Goal: Task Accomplishment & Management: Manage account settings

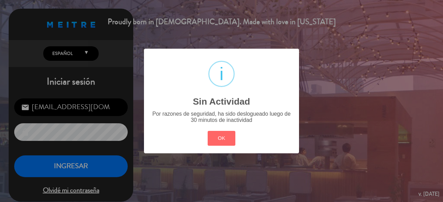
click at [219, 136] on button "OK" at bounding box center [221, 138] width 28 height 15
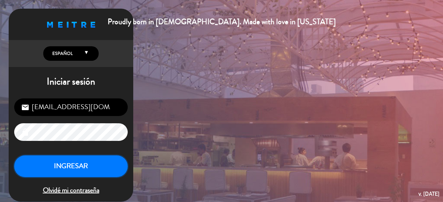
click at [104, 162] on button "INGRESAR" at bounding box center [70, 167] width 113 height 22
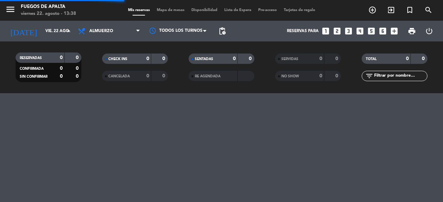
click at [16, 13] on span "menu" at bounding box center [13, 10] width 16 height 16
click at [7, 8] on icon "menu" at bounding box center [10, 9] width 10 height 10
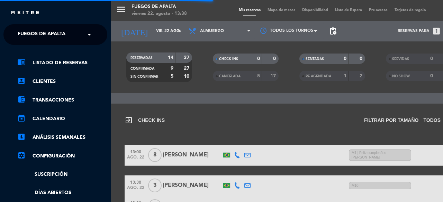
click at [39, 34] on span "Fuegos de Apalta" at bounding box center [42, 34] width 48 height 15
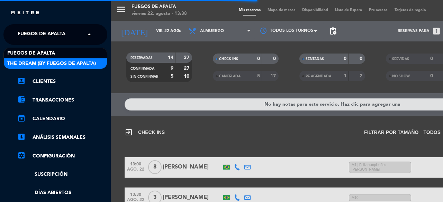
click at [45, 64] on span "The Dream (By Fuegos de Apalta)" at bounding box center [51, 64] width 89 height 8
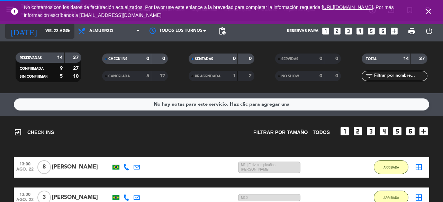
click at [67, 28] on icon "arrow_drop_down" at bounding box center [68, 31] width 8 height 8
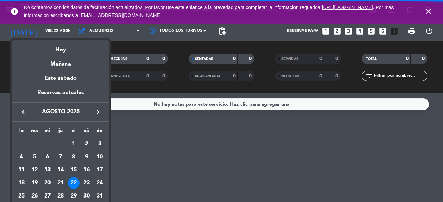
click at [50, 193] on div "27" at bounding box center [47, 196] width 12 height 12
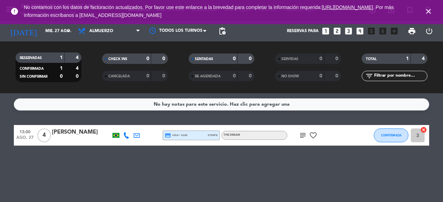
click at [79, 186] on div "No hay notas para este servicio. Haz clic para agregar una 13:00 [DATE] 4 [PERS…" at bounding box center [221, 147] width 443 height 109
click at [429, 14] on icon "close" at bounding box center [428, 11] width 8 height 8
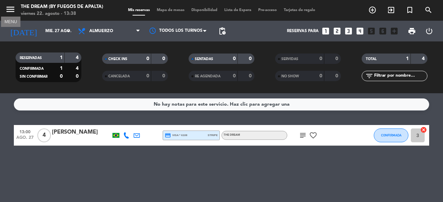
click at [8, 11] on icon "menu" at bounding box center [10, 9] width 10 height 10
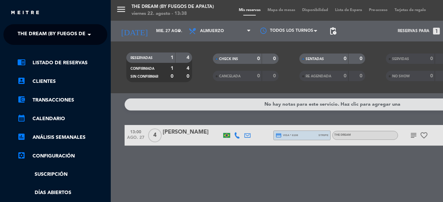
click at [55, 39] on span "The Dream (By Fuegos de Apalta)" at bounding box center [62, 34] width 89 height 15
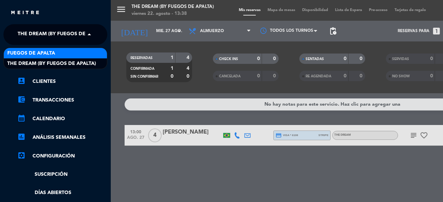
click at [58, 54] on div "Fuegos de Apalta" at bounding box center [55, 53] width 103 height 10
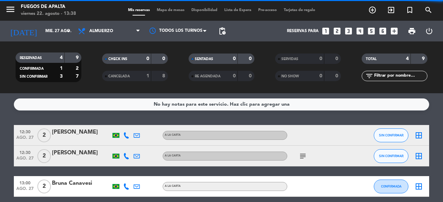
click at [58, 54] on div "4" at bounding box center [56, 58] width 14 height 8
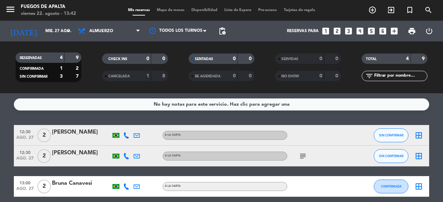
click at [292, 118] on div "No hay notas para este servicio. Haz clic para agregar una 12:30 [DATE] 2 [PERS…" at bounding box center [221, 147] width 443 height 109
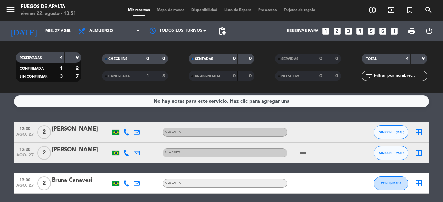
scroll to position [3, 0]
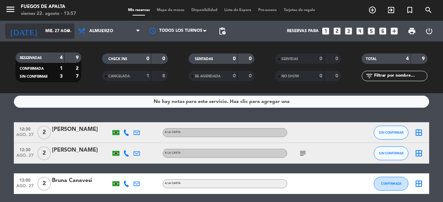
click at [49, 28] on input "mié. 27 ago." at bounding box center [69, 31] width 55 height 12
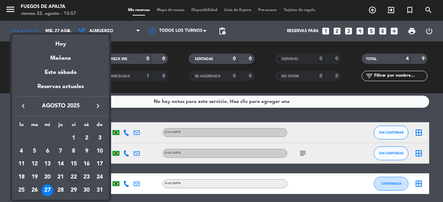
click at [78, 179] on div "22" at bounding box center [74, 177] width 12 height 12
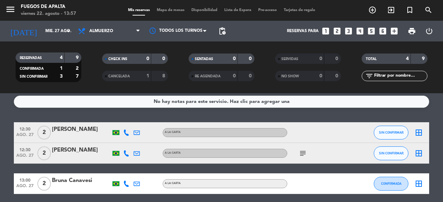
type input "vie. 22 ago."
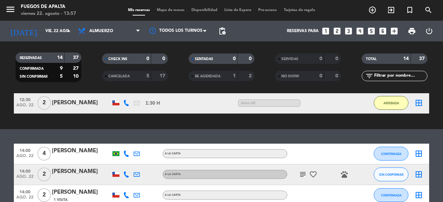
scroll to position [328, 0]
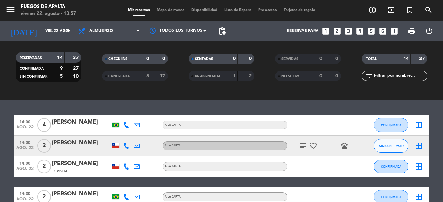
click at [301, 148] on icon "subject" at bounding box center [302, 146] width 8 height 8
click at [26, 165] on span "14:00" at bounding box center [24, 163] width 17 height 8
click at [0, 170] on bookings-row "14:00 [DATE] 4 [PERSON_NAME] A LA CARTA CONFIRMADA border_all 14:00 [DATE] 2 [P…" at bounding box center [221, 161] width 443 height 93
click at [301, 149] on icon "subject" at bounding box center [302, 146] width 8 height 8
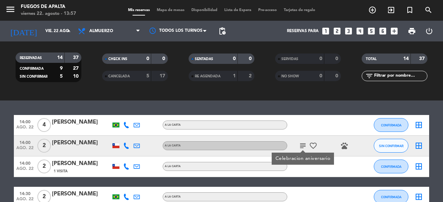
click at [301, 149] on icon "subject" at bounding box center [302, 146] width 8 height 8
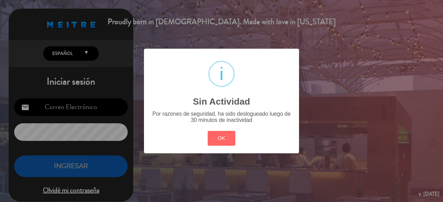
type input "[EMAIL_ADDRESS][DOMAIN_NAME]"
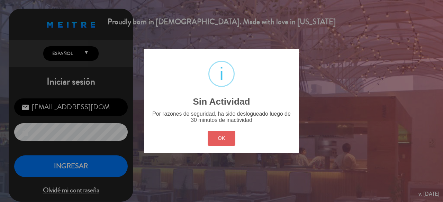
click at [220, 143] on button "OK" at bounding box center [221, 138] width 28 height 15
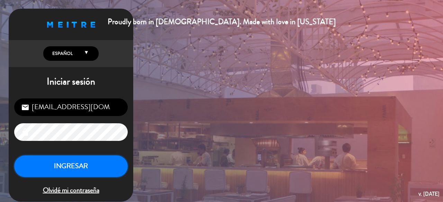
click at [60, 160] on button "INGRESAR" at bounding box center [70, 167] width 113 height 22
